Goal: Obtain resource: Obtain resource

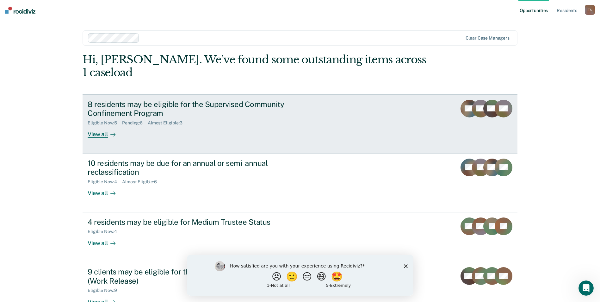
click at [103, 126] on div "View all" at bounding box center [105, 132] width 35 height 12
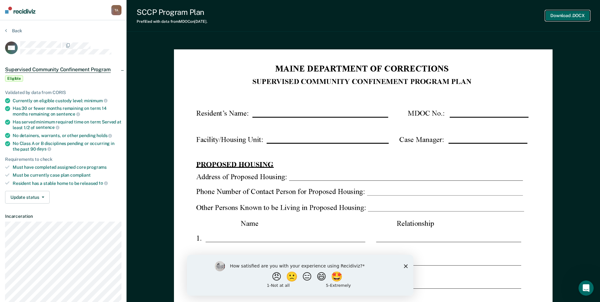
click at [581, 16] on button "Download .DOCX" at bounding box center [567, 15] width 45 height 10
